Goal: Use online tool/utility: Utilize a website feature to perform a specific function

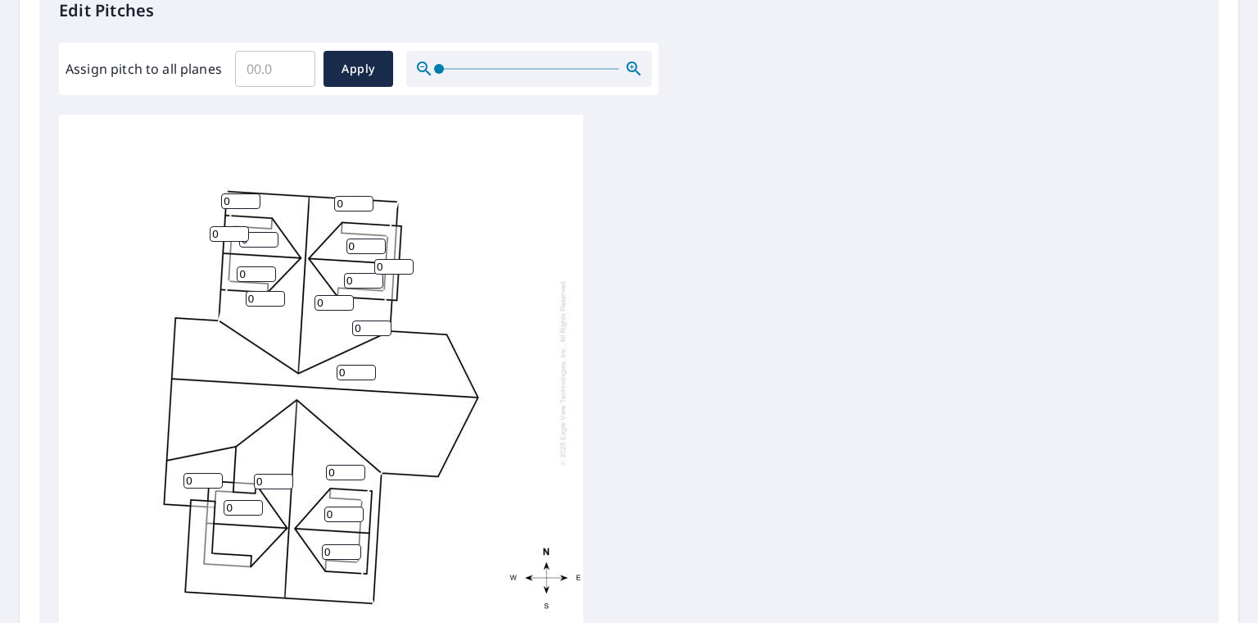
scroll to position [491, 0]
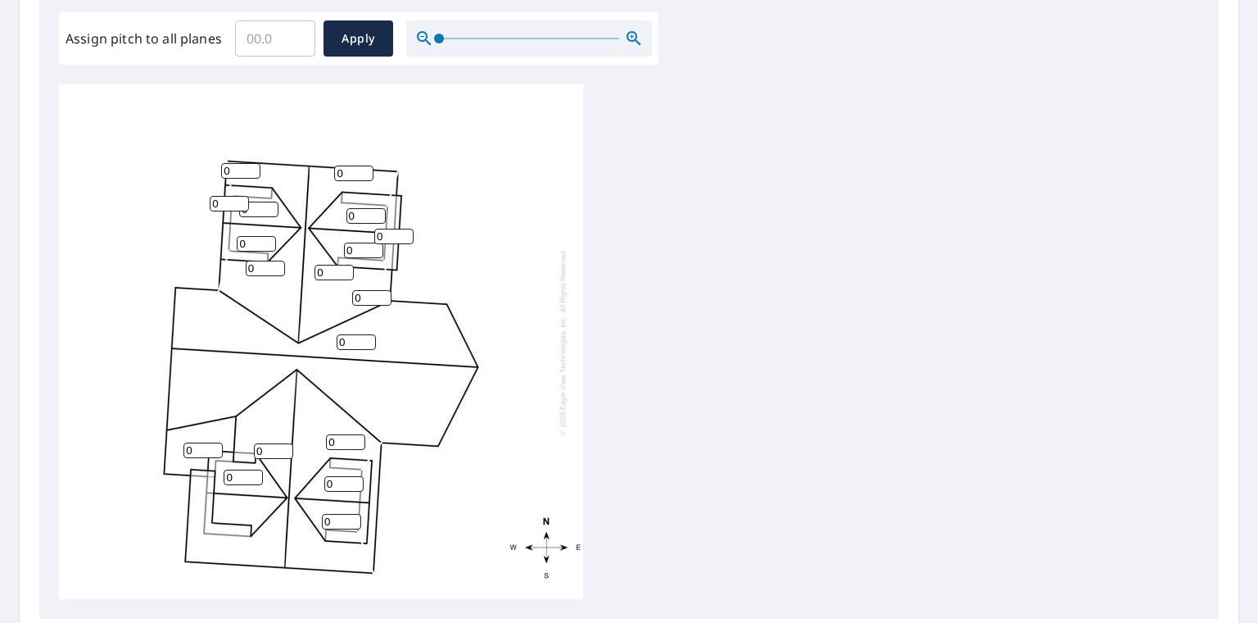
click at [243, 42] on input "Assign pitch to all planes" at bounding box center [275, 39] width 80 height 46
type input "6.0"
click at [349, 44] on span "Apply" at bounding box center [358, 39] width 43 height 20
type input "6.0"
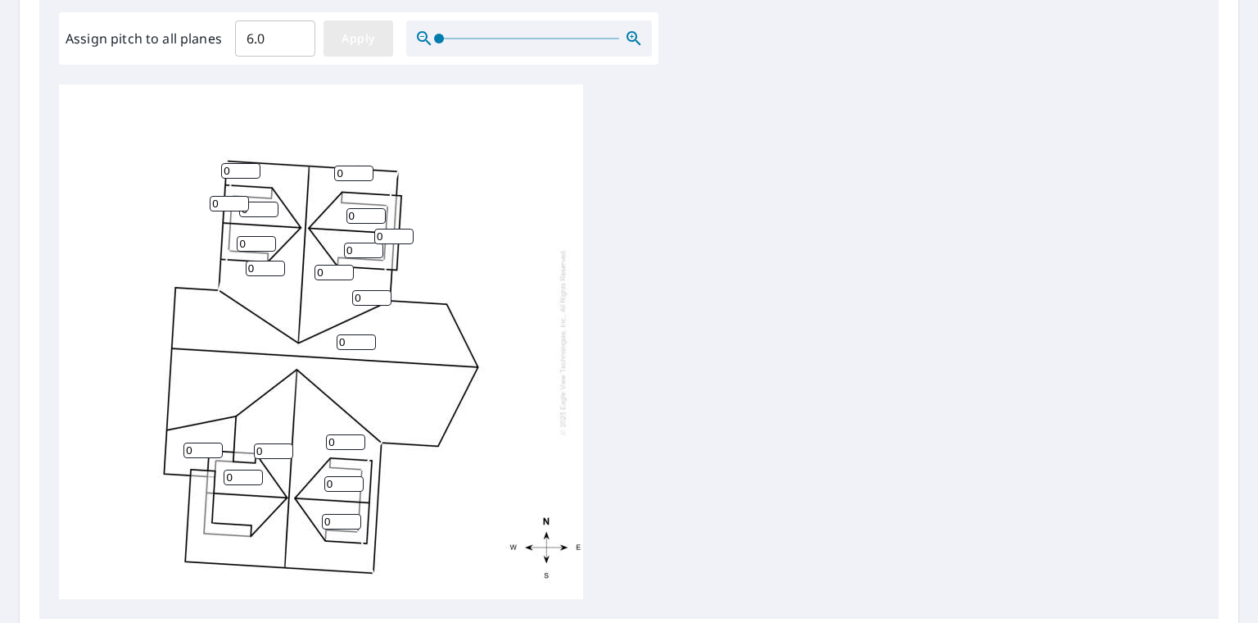
type input "6.0"
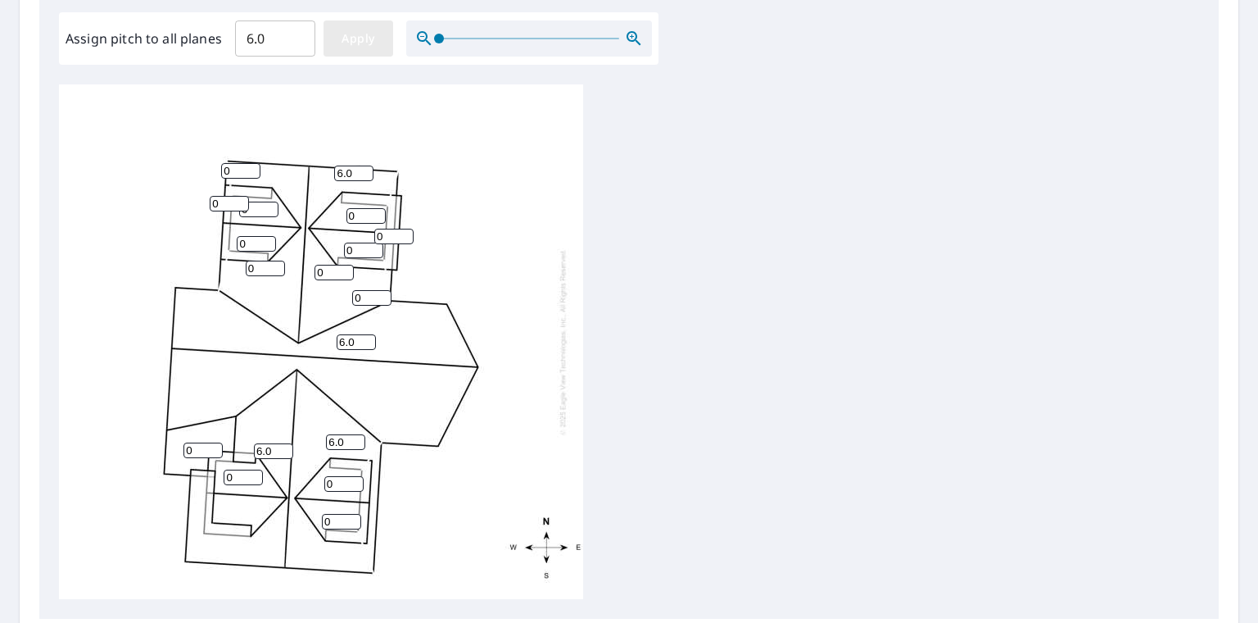
type input "6.0"
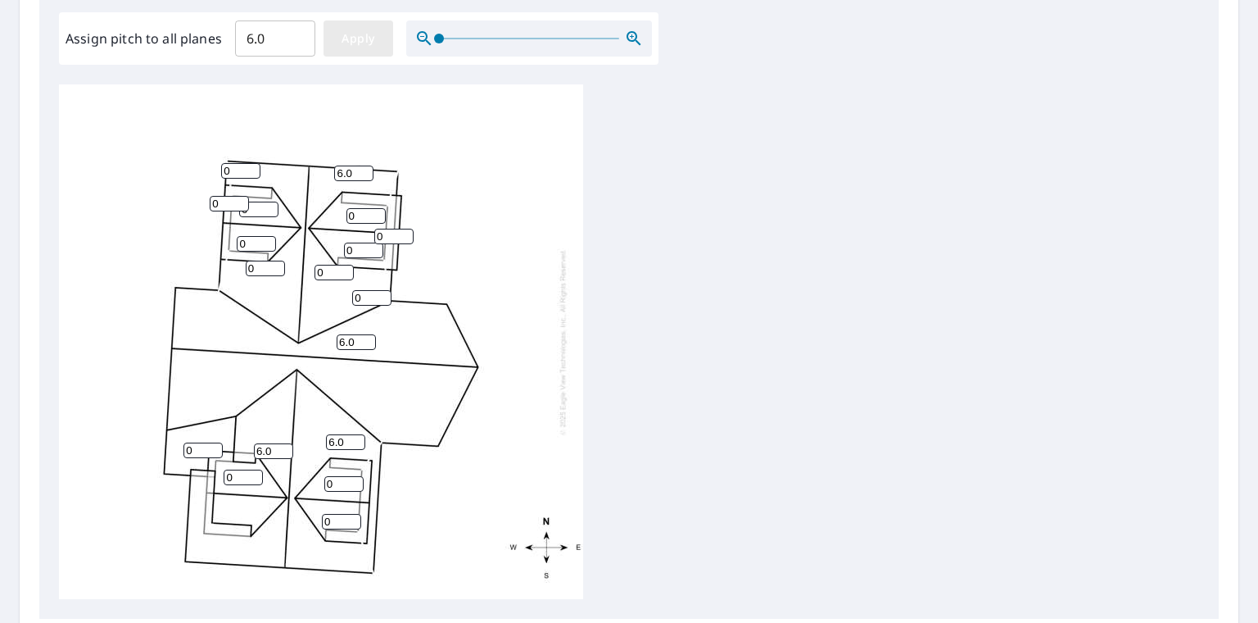
type input "6.0"
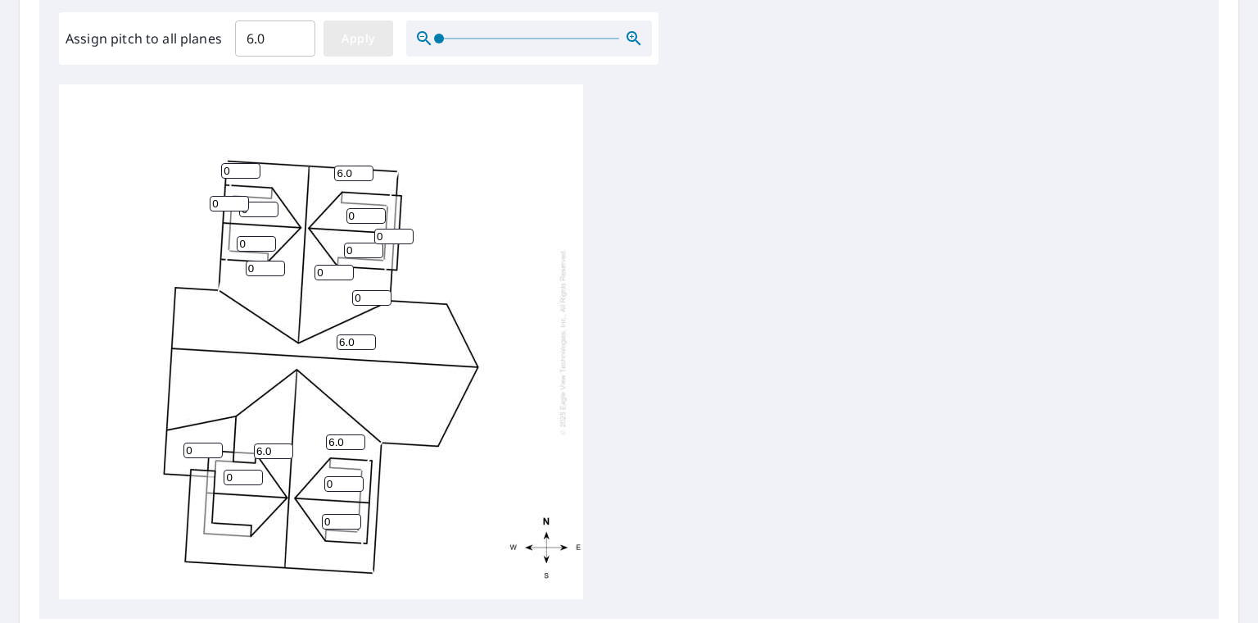
type input "6.0"
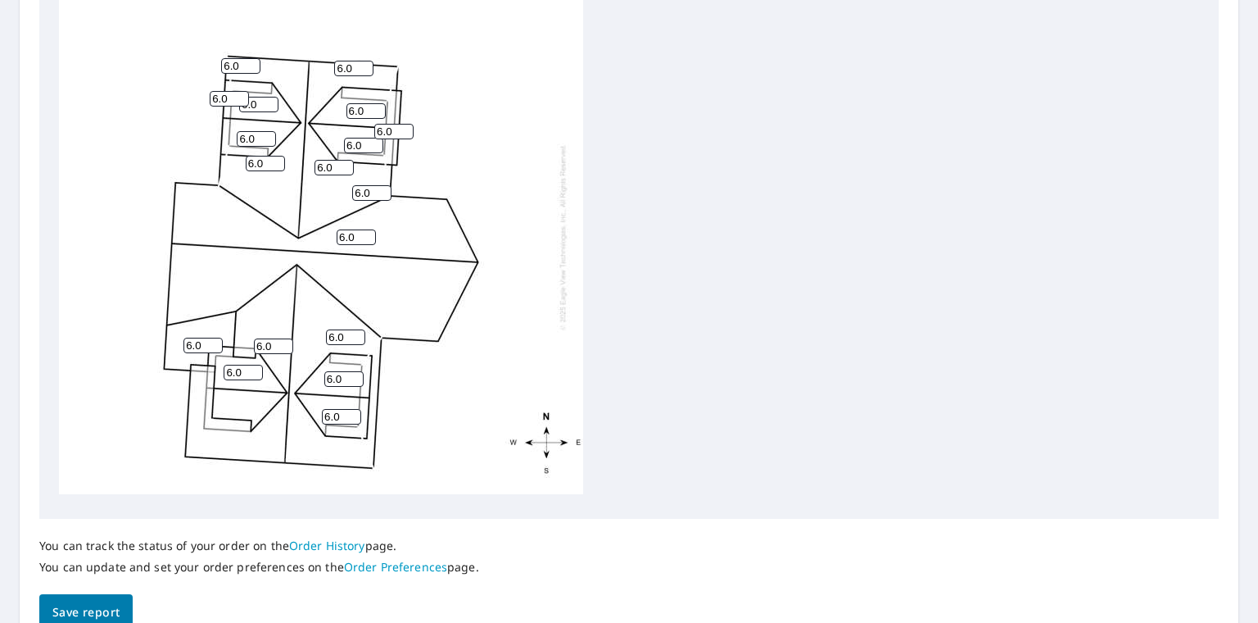
scroll to position [16, 0]
click at [88, 608] on span "Save report" at bounding box center [85, 612] width 67 height 20
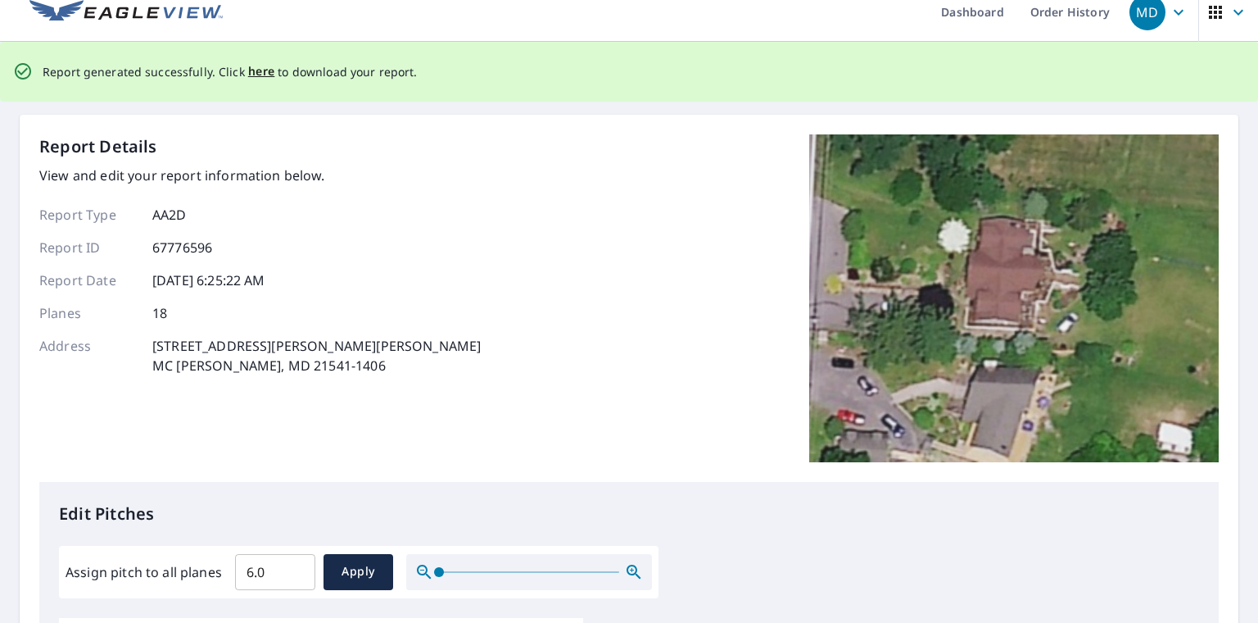
scroll to position [0, 0]
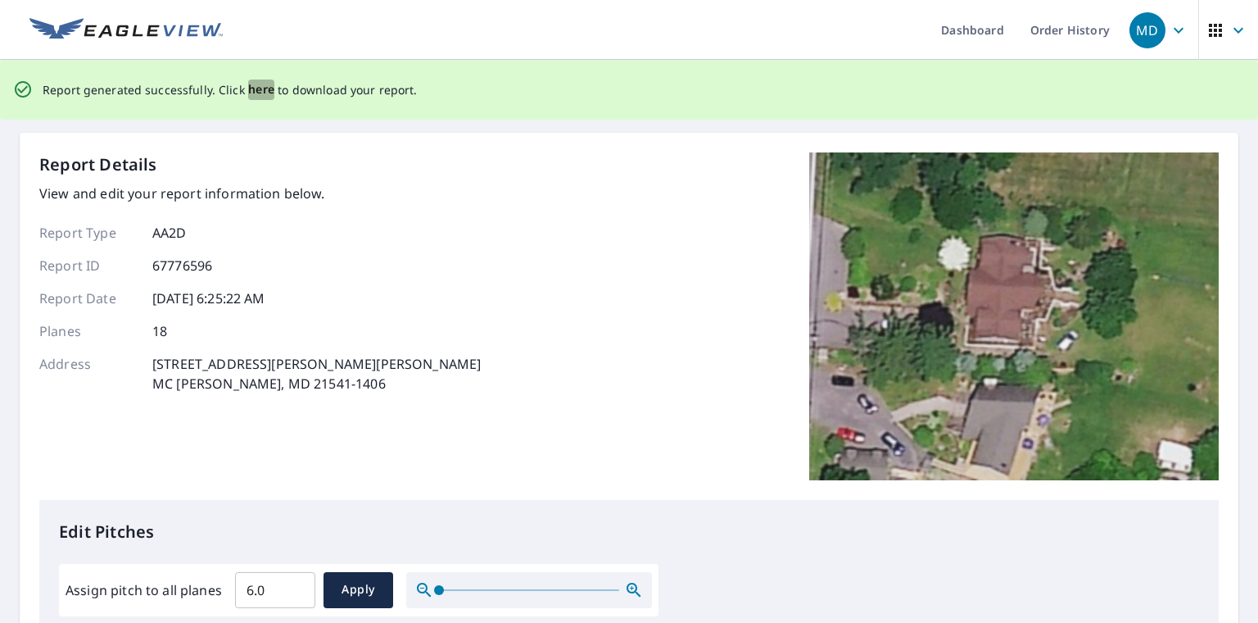
click at [259, 97] on span "here" at bounding box center [261, 89] width 27 height 20
click at [257, 93] on span "here" at bounding box center [261, 89] width 27 height 20
